Goal: Transaction & Acquisition: Subscribe to service/newsletter

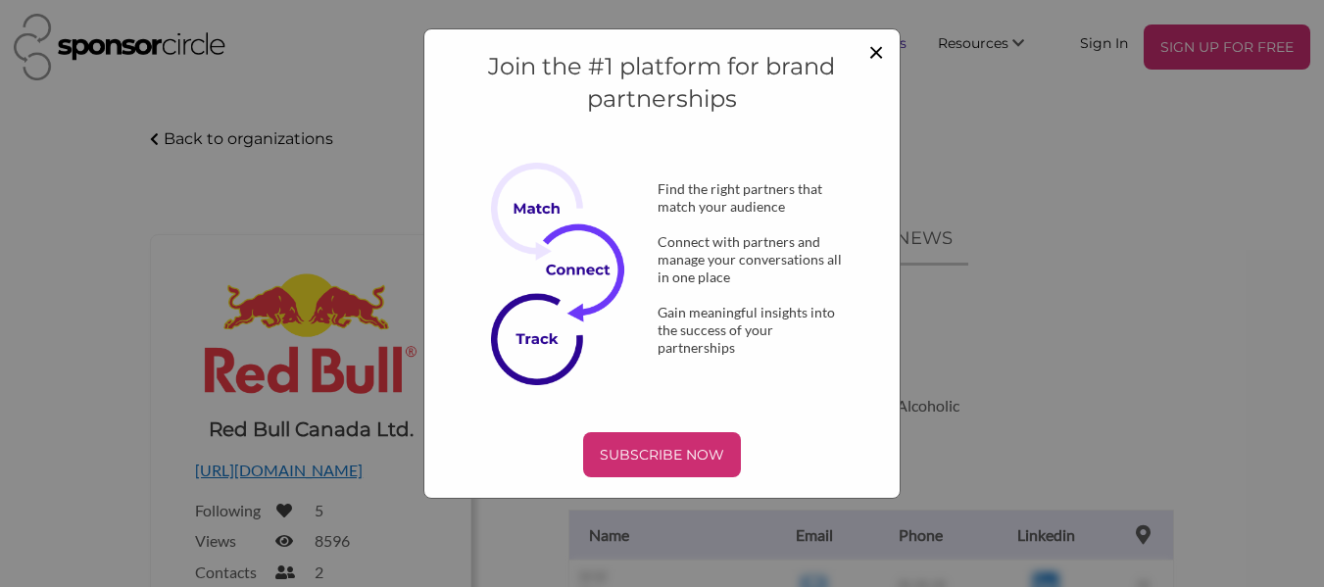
click at [870, 57] on span "×" at bounding box center [876, 50] width 16 height 33
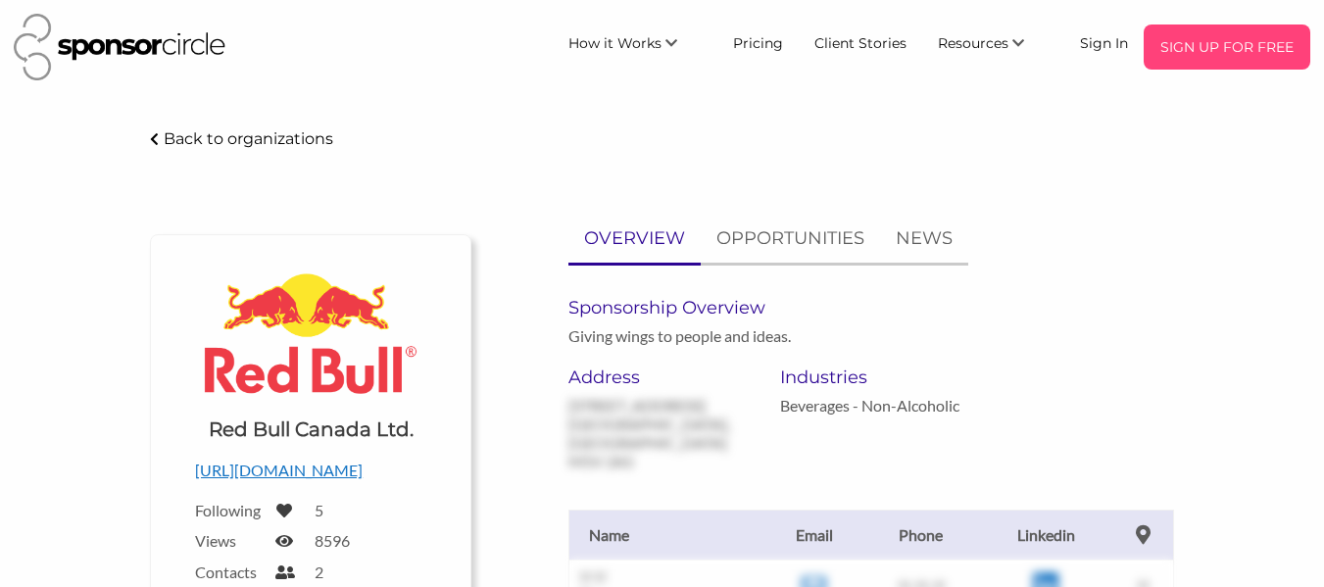
click at [1208, 61] on p "SIGN UP FOR FREE" at bounding box center [1226, 46] width 151 height 29
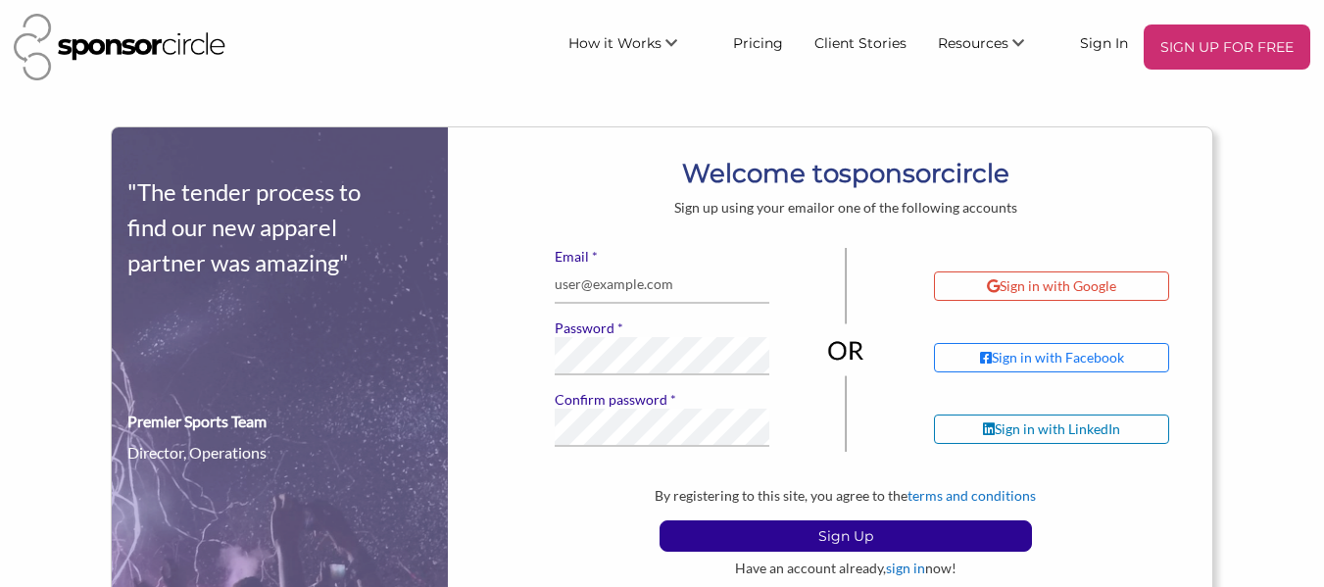
click at [1133, 287] on div "Sign in with Google" at bounding box center [1051, 285] width 235 height 29
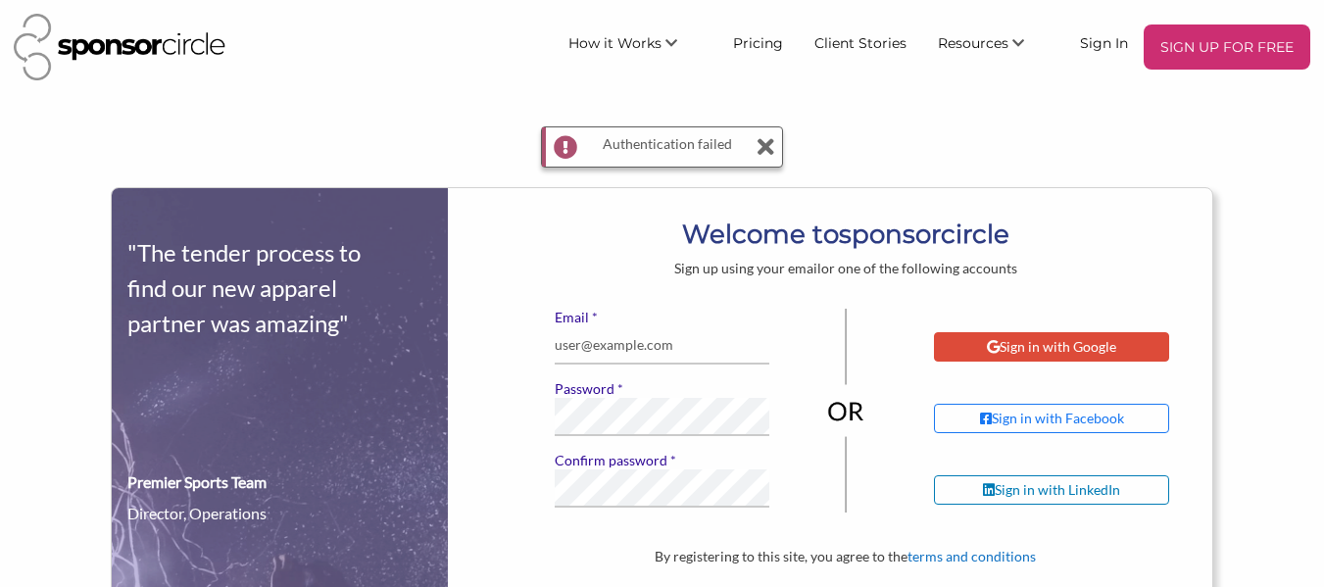
click at [1053, 356] on div "Sign in with Google" at bounding box center [1051, 346] width 235 height 29
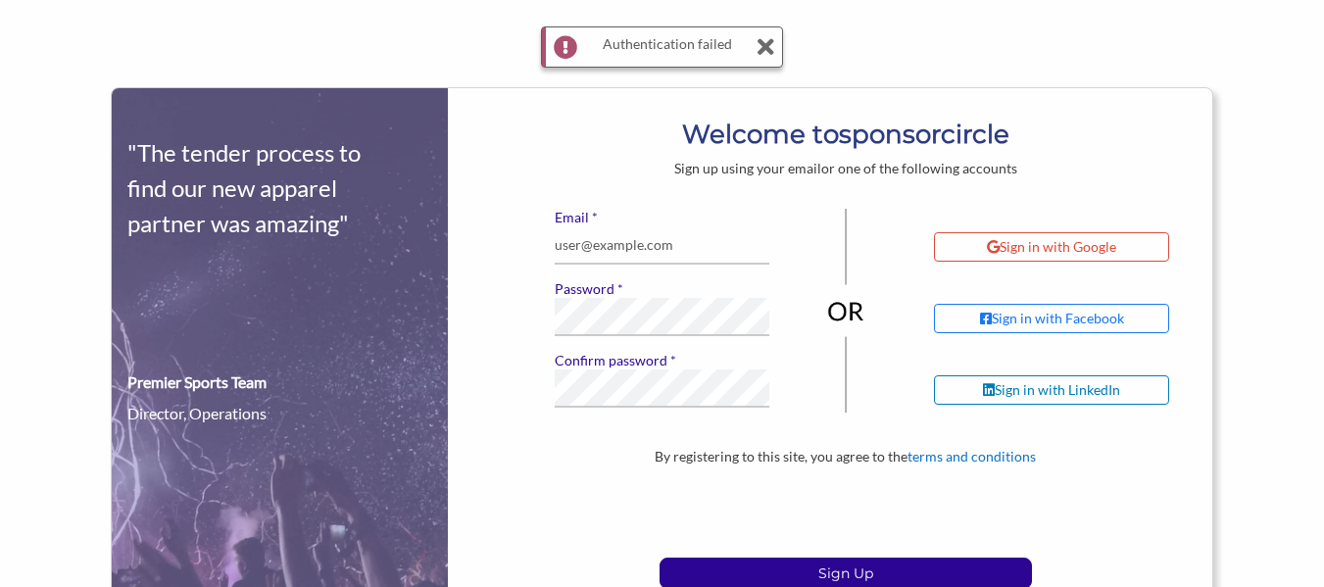
scroll to position [196, 0]
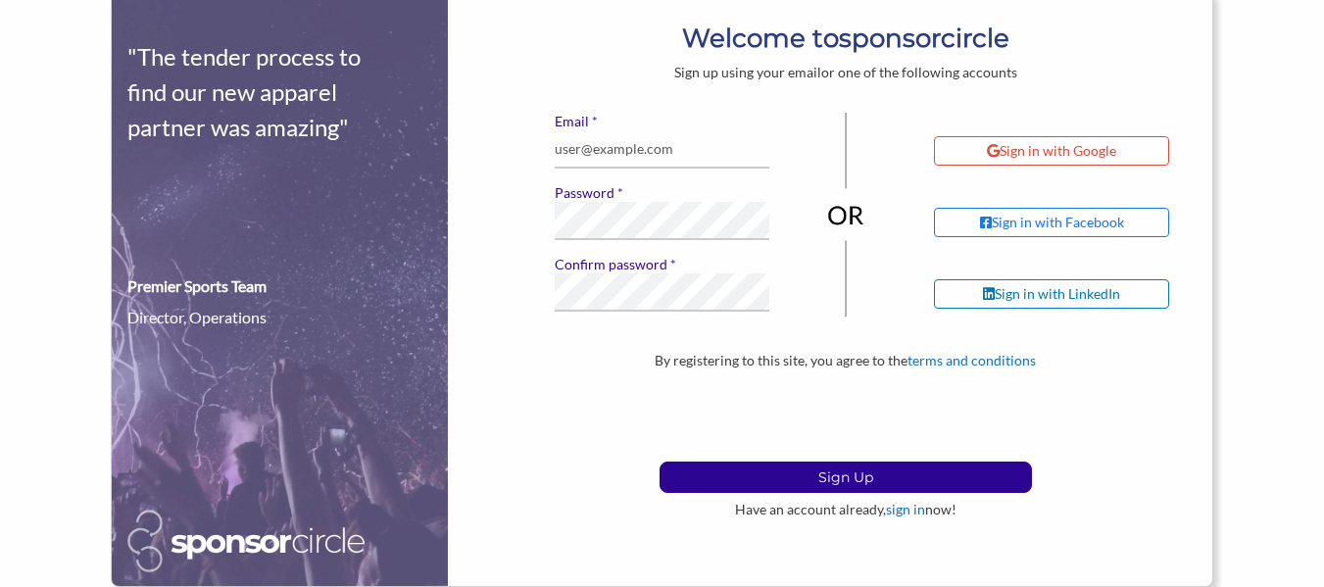
click at [610, 262] on label "* Confirm password" at bounding box center [663, 265] width 216 height 18
click at [667, 138] on input "* Email" at bounding box center [663, 149] width 216 height 38
type input "opengalleryroom@gmail.com"
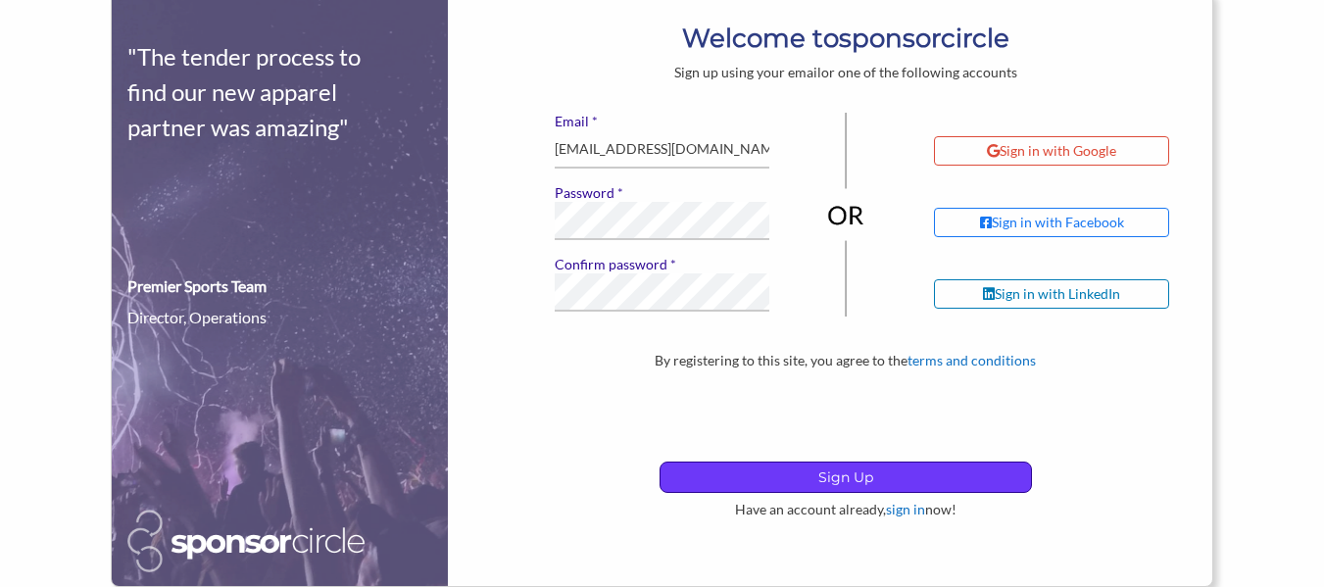
click at [945, 477] on p "Sign Up" at bounding box center [845, 476] width 370 height 29
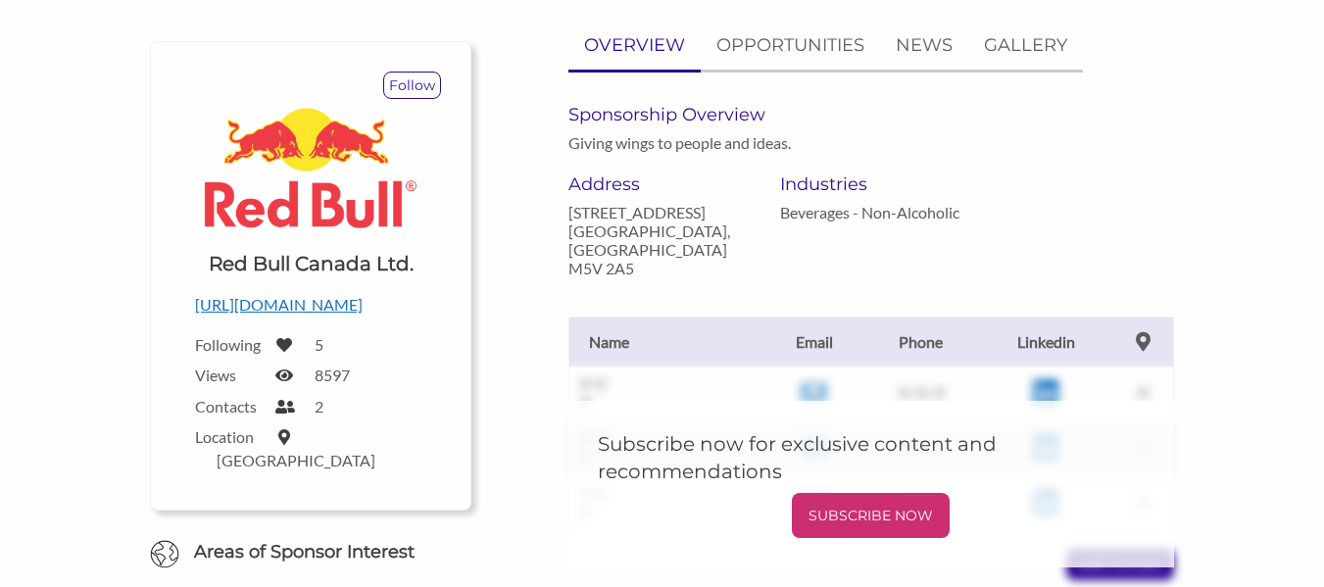
scroll to position [392, 0]
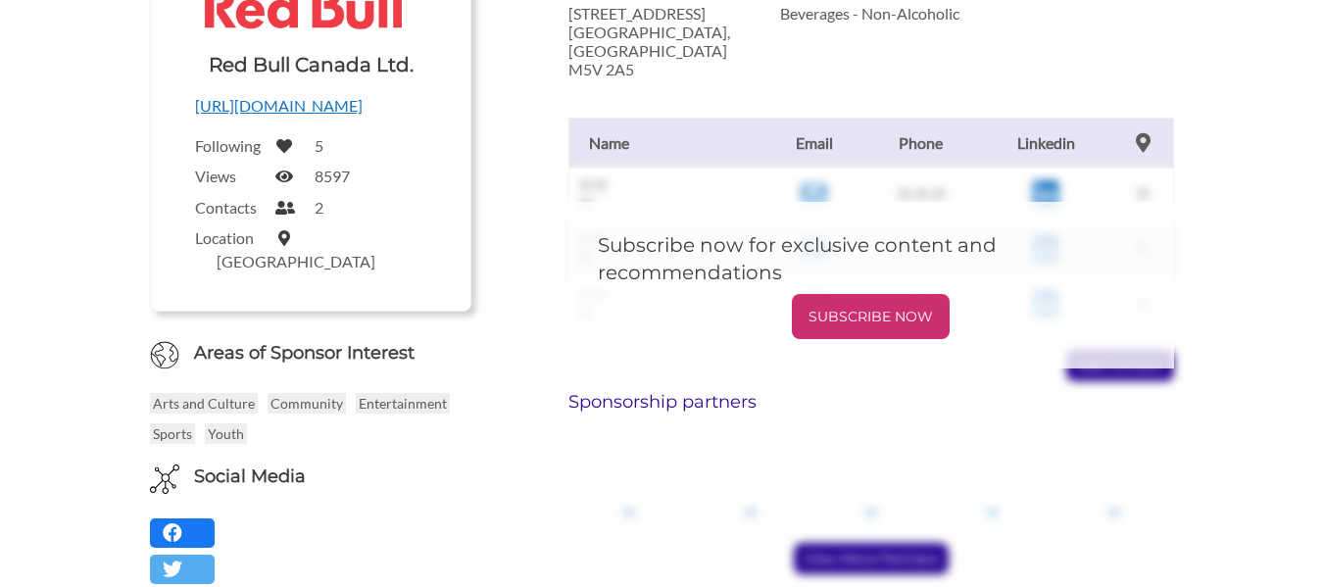
drag, startPoint x: 516, startPoint y: 313, endPoint x: 539, endPoint y: 297, distance: 27.5
click at [516, 313] on div "OVERVIEW OPPORTUNITIES NEWS GALLERY Sponsorship Overview Giving wings to people…" at bounding box center [837, 208] width 702 height 771
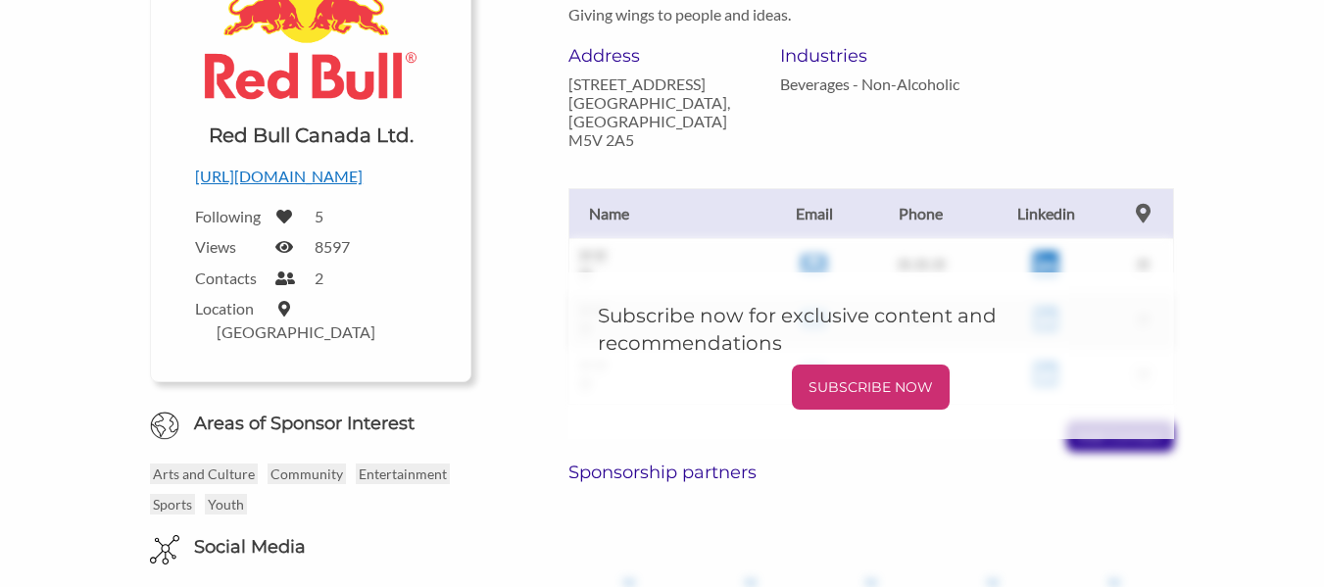
scroll to position [0, 0]
